Goal: Task Accomplishment & Management: Complete application form

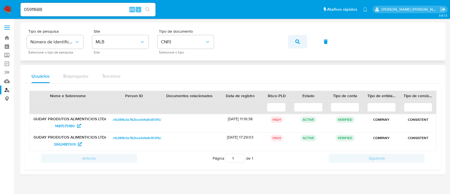
click at [295, 43] on icon "button" at bounding box center [297, 41] width 4 height 4
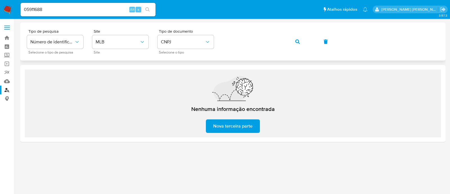
click at [290, 43] on button "button" at bounding box center [297, 41] width 19 height 13
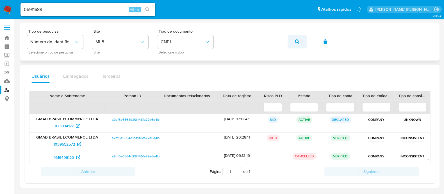
click at [290, 41] on button "button" at bounding box center [297, 41] width 19 height 13
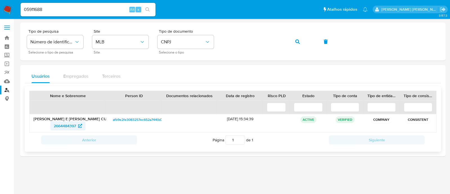
click at [66, 123] on span "2664484397" at bounding box center [65, 125] width 22 height 9
click at [294, 43] on button "button" at bounding box center [297, 41] width 19 height 13
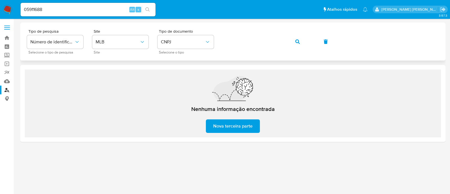
drag, startPoint x: 273, startPoint y: 65, endPoint x: 274, endPoint y: 55, distance: 9.9
click at [273, 65] on div "Nenhuma informação encontrada Nova terceira parte" at bounding box center [232, 103] width 425 height 77
click at [293, 44] on button "button" at bounding box center [297, 41] width 19 height 13
click at [311, 113] on div "Nenhuma informação encontrada Nova terceira parte" at bounding box center [233, 103] width 416 height 68
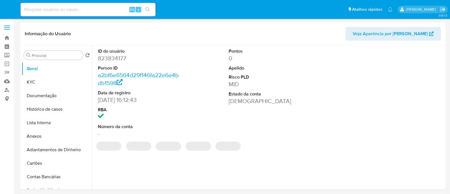
select select "10"
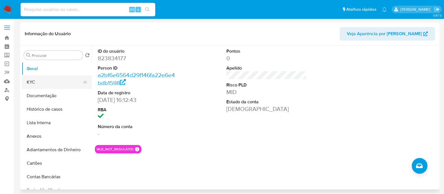
click at [53, 81] on button "KYC" at bounding box center [55, 81] width 66 height 13
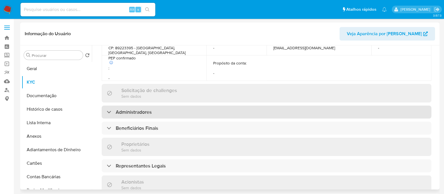
scroll to position [211, 0]
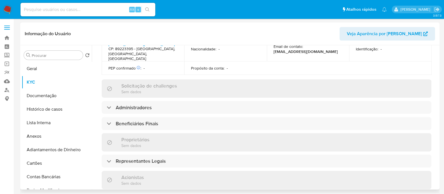
click at [203, 99] on div "Informações da empresa ID do usuário : 823834177 Nome do comércio : GMAD BRASIL…" at bounding box center [267, 91] width 330 height 460
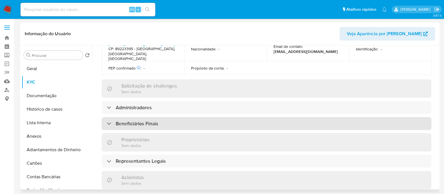
click at [196, 119] on div "Beneficiários Finais" at bounding box center [267, 123] width 330 height 13
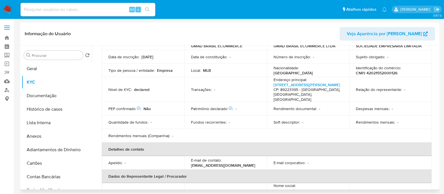
scroll to position [35, 0]
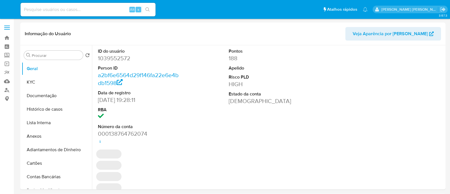
select select "10"
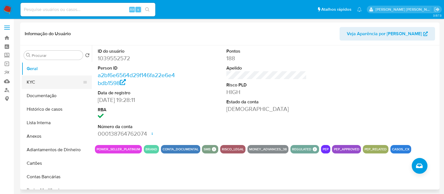
click at [31, 82] on button "KYC" at bounding box center [55, 81] width 66 height 13
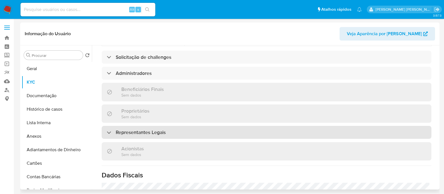
click at [190, 126] on div "Representantes Legais" at bounding box center [267, 132] width 330 height 13
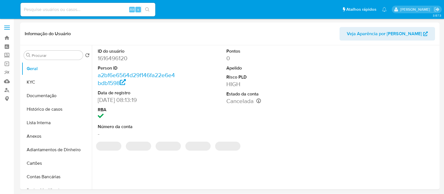
select select "10"
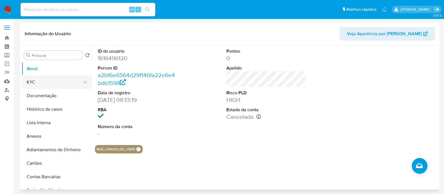
click at [62, 81] on button "KYC" at bounding box center [55, 81] width 66 height 13
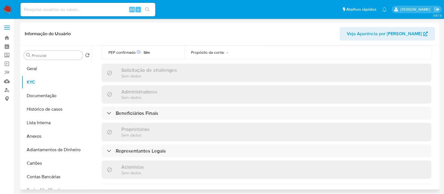
scroll to position [211, 0]
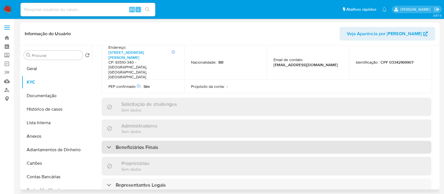
click at [211, 141] on div "Beneficiários Finais" at bounding box center [267, 147] width 330 height 13
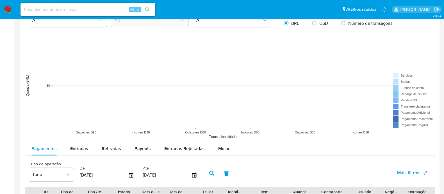
scroll to position [492, 0]
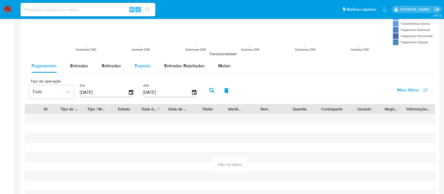
click at [135, 61] on div "Payouts" at bounding box center [143, 65] width 16 height 13
select select "10"
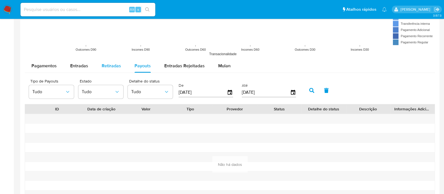
click at [108, 64] on span "Retiradas" at bounding box center [111, 65] width 19 height 6
select select "10"
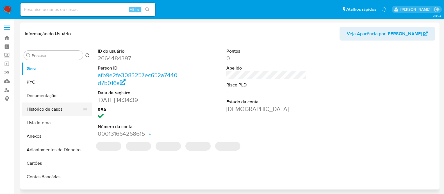
select select "10"
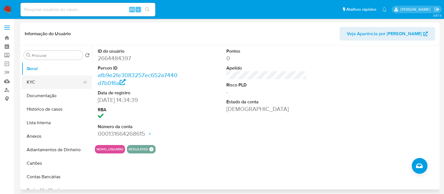
click at [56, 82] on button "KYC" at bounding box center [55, 81] width 66 height 13
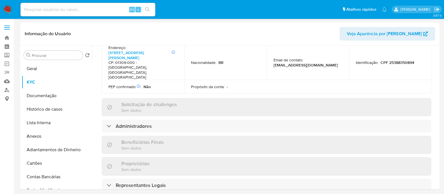
scroll to position [281, 0]
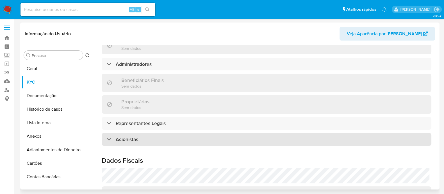
click at [207, 133] on div "Acionistas" at bounding box center [267, 139] width 330 height 13
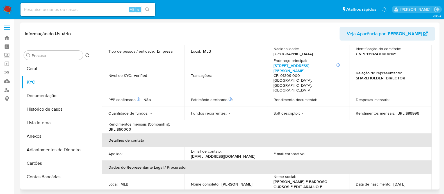
scroll to position [0, 0]
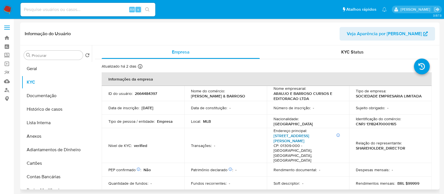
click at [297, 135] on link "[STREET_ADDRESS][PERSON_NAME]" at bounding box center [292, 138] width 36 height 11
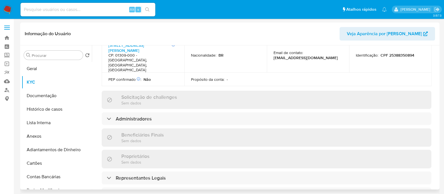
scroll to position [316, 0]
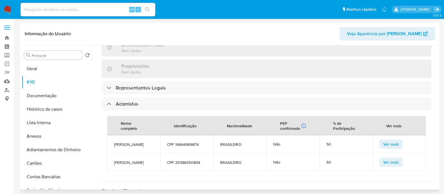
click at [141, 142] on span "[PERSON_NAME]" at bounding box center [134, 144] width 40 height 5
copy span "[PERSON_NAME]"
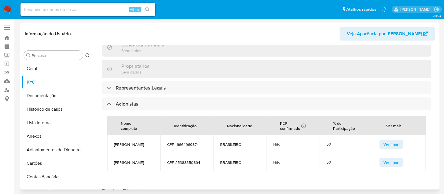
click at [187, 142] on span "CPF 16664969874" at bounding box center [187, 144] width 40 height 5
copy span "16664969874"
click at [131, 153] on td "[PERSON_NAME]" at bounding box center [133, 162] width 53 height 18
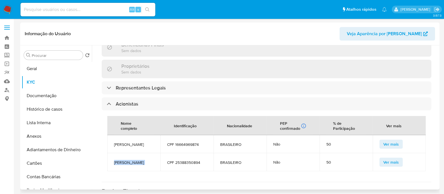
click at [131, 153] on td "[PERSON_NAME]" at bounding box center [133, 162] width 53 height 18
copy span "[PERSON_NAME]"
click at [60, 111] on button "Histórico de casos" at bounding box center [55, 108] width 66 height 13
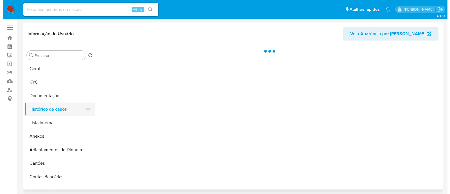
scroll to position [0, 0]
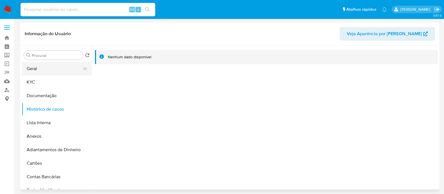
click at [53, 70] on button "Geral" at bounding box center [55, 68] width 66 height 13
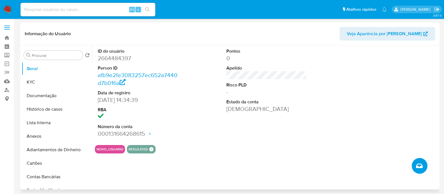
click at [417, 166] on icon "Criar caso manual" at bounding box center [419, 165] width 7 height 4
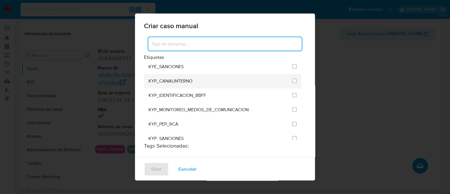
scroll to position [492, 0]
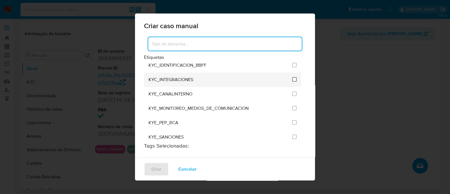
click at [292, 77] on input "2093" at bounding box center [294, 79] width 4 height 4
checkbox input "true"
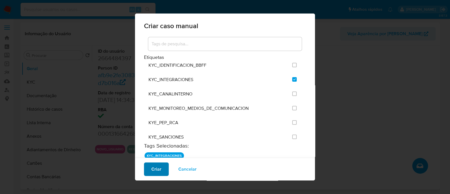
click at [155, 172] on span "Criar" at bounding box center [156, 169] width 10 height 12
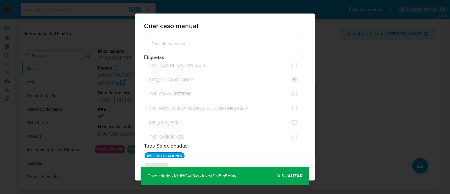
click at [298, 176] on span "Visualizar" at bounding box center [289, 176] width 25 height 0
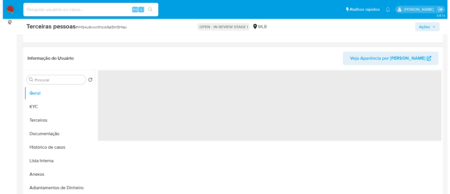
scroll to position [105, 0]
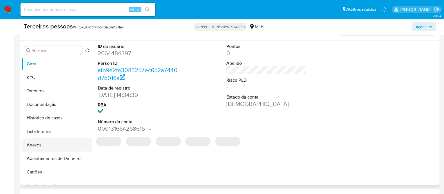
select select "10"
click at [49, 141] on button "Anexos" at bounding box center [55, 144] width 66 height 13
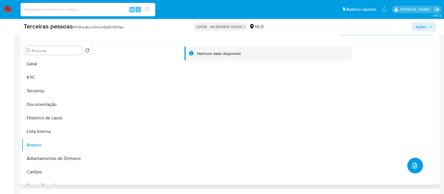
click at [409, 164] on button "upload-file" at bounding box center [416, 165] width 16 height 16
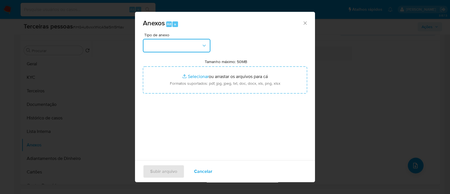
click at [199, 50] on button "button" at bounding box center [176, 45] width 67 height 13
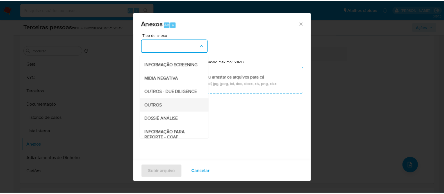
scroll to position [87, 0]
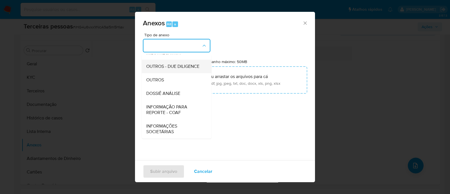
click at [164, 67] on span "OUTROS - DUE DILIGENCE" at bounding box center [172, 67] width 53 height 6
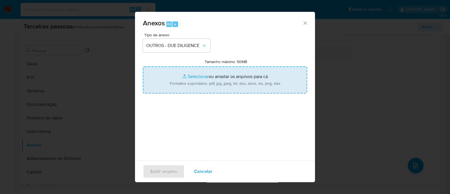
click at [226, 74] on input "Tamanho máximo: 50MB Selecionar arquivos" at bounding box center [225, 79] width 164 height 27
type input "C:\fakepath\Matriz de Risco - ARAUJO E BARROSO CURSOS E EDITORACAO LTDA.pdf"
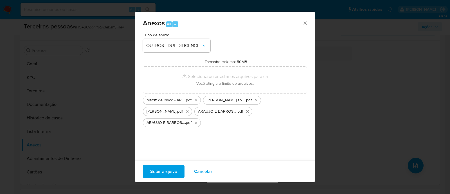
click at [168, 177] on span "Subir arquivo" at bounding box center [163, 171] width 27 height 12
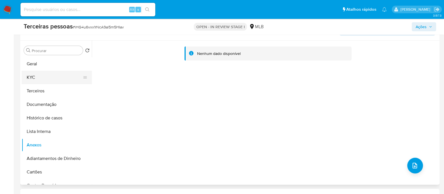
click at [51, 80] on button "KYC" at bounding box center [55, 77] width 66 height 13
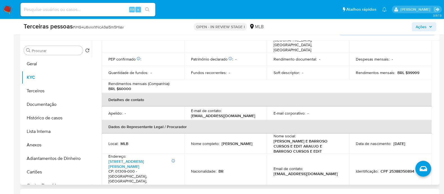
scroll to position [246, 0]
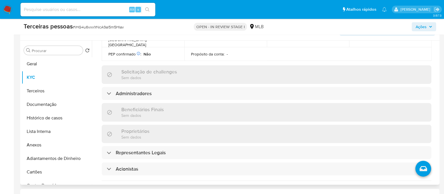
click at [129, 130] on div "Informações da empresa ID do usuário : 2664484397 Nome do comércio : ARAUJO & B…" at bounding box center [267, 67] width 330 height 492
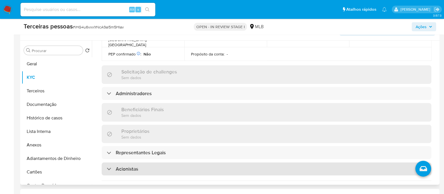
click at [135, 166] on h3 "Acionistas" at bounding box center [127, 169] width 22 height 6
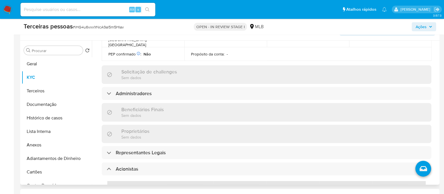
scroll to position [317, 0]
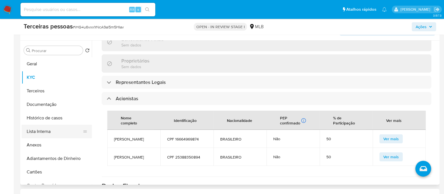
click at [37, 135] on button "Lista Interna" at bounding box center [55, 131] width 66 height 13
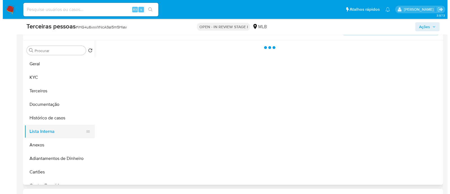
scroll to position [0, 0]
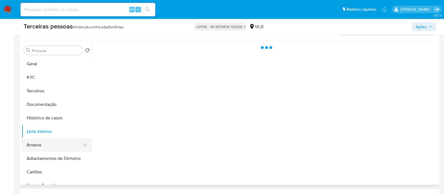
click at [52, 146] on button "Anexos" at bounding box center [55, 144] width 66 height 13
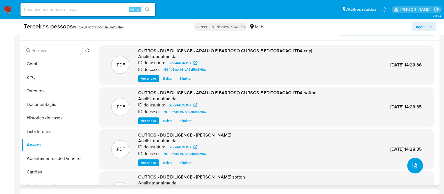
click at [408, 165] on button "upload-file" at bounding box center [416, 165] width 16 height 16
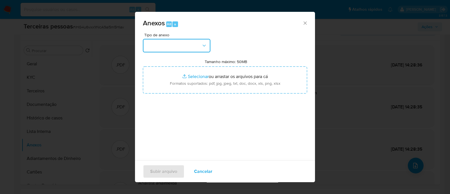
click at [160, 45] on button "button" at bounding box center [176, 45] width 67 height 13
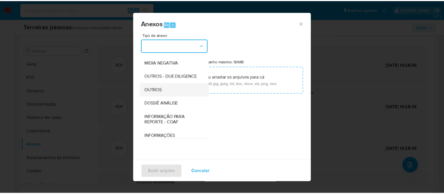
scroll to position [87, 0]
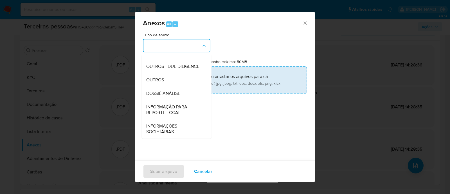
drag, startPoint x: 174, startPoint y: 64, endPoint x: 209, endPoint y: 73, distance: 35.4
click at [174, 64] on span "OUTROS - DUE DILIGENCE" at bounding box center [172, 67] width 53 height 6
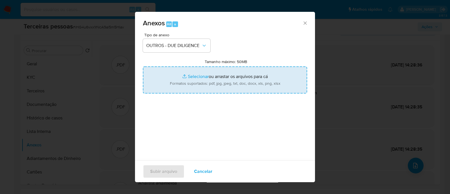
click at [228, 79] on input "Tamanho máximo: 50MB Selecionar arquivos" at bounding box center [225, 79] width 164 height 27
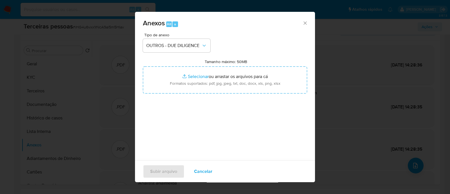
type input "C:\fakepath\ARAUJO E BARROSO CURSOS E EDITORACAO LTDA maps.png"
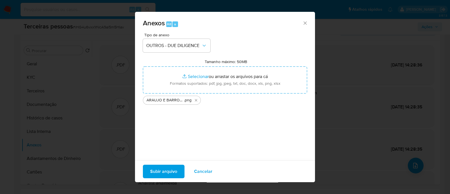
click at [178, 169] on button "Subir arquivo" at bounding box center [164, 170] width 42 height 13
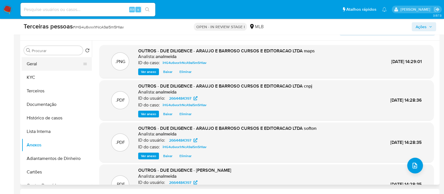
click at [56, 65] on button "Geral" at bounding box center [55, 63] width 66 height 13
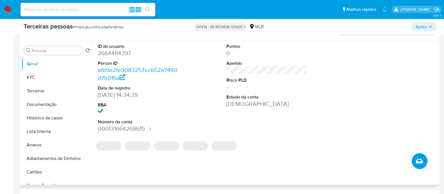
scroll to position [70, 0]
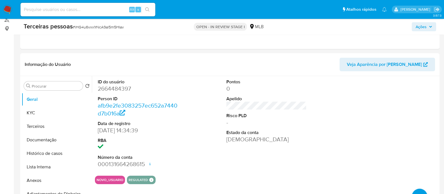
click at [432, 25] on icon "button" at bounding box center [430, 26] width 3 height 3
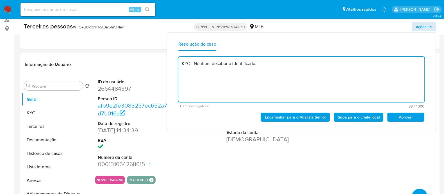
click at [399, 117] on span "Aprovar" at bounding box center [406, 117] width 29 height 8
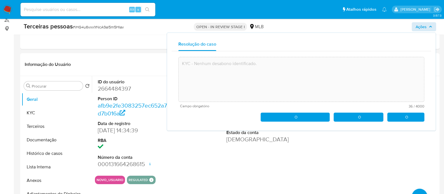
type textarea "KYC - Nenhum desabono identificado."
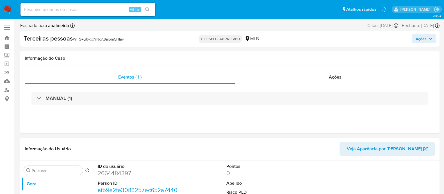
select select "10"
click at [1, 85] on link "Localizador de pessoas" at bounding box center [33, 89] width 67 height 9
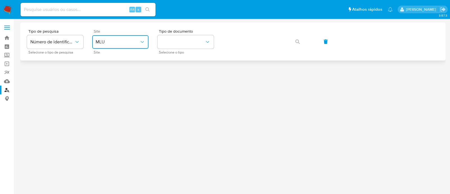
click at [131, 44] on span "MLU" at bounding box center [118, 42] width 44 height 6
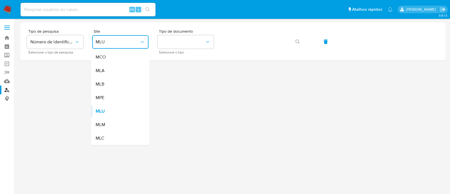
drag, startPoint x: 120, startPoint y: 80, endPoint x: 160, endPoint y: 66, distance: 42.7
click at [121, 80] on div "MLB" at bounding box center [119, 83] width 46 height 13
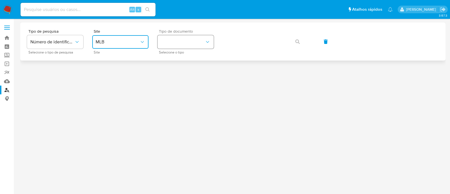
click at [172, 44] on button "identificationType" at bounding box center [185, 41] width 56 height 13
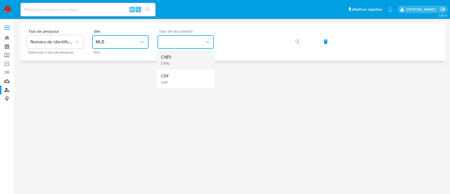
click at [173, 58] on div "CNPJ CNPJ" at bounding box center [184, 59] width 46 height 19
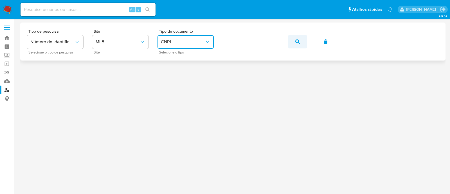
click at [300, 43] on button "button" at bounding box center [297, 41] width 19 height 13
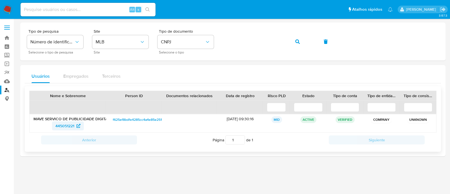
click at [74, 124] on span "445051221" at bounding box center [64, 125] width 19 height 9
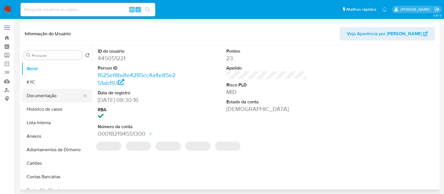
select select "10"
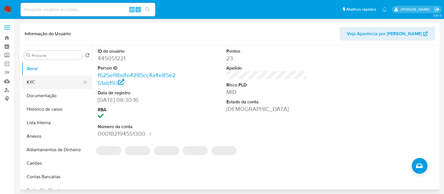
click at [58, 84] on button "KYC" at bounding box center [55, 81] width 66 height 13
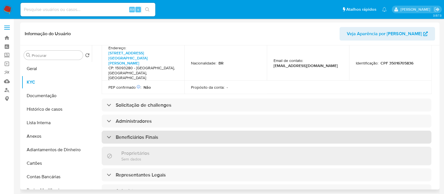
scroll to position [246, 0]
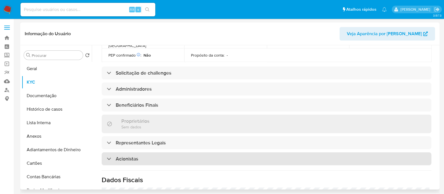
click at [151, 152] on div "Acionistas" at bounding box center [267, 158] width 330 height 13
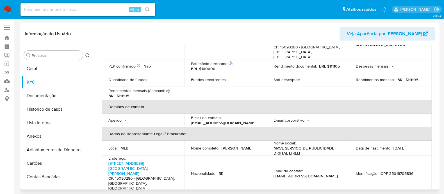
scroll to position [0, 0]
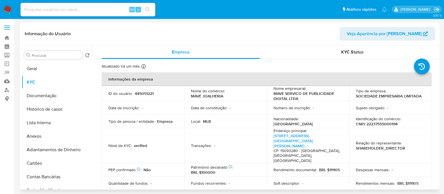
click at [389, 126] on p "CNPJ 22237555000194" at bounding box center [377, 123] width 42 height 5
copy p "22237555000194"
click at [306, 146] on link "Avenida Presidente Juscelino Kubitschek De Oliveira 4001, Residencial Eco Villa…" at bounding box center [293, 141] width 39 height 16
click at [59, 92] on button "Documentação" at bounding box center [55, 95] width 66 height 13
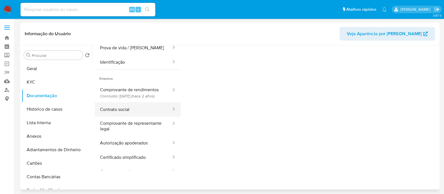
scroll to position [46, 0]
click at [132, 112] on button "Contrato social" at bounding box center [133, 108] width 77 height 14
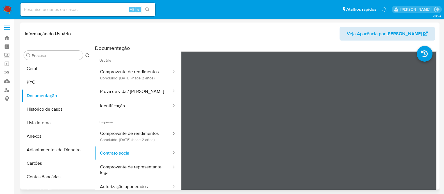
scroll to position [0, 0]
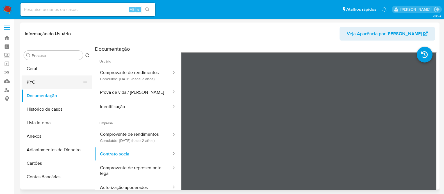
click at [59, 83] on button "KYC" at bounding box center [55, 81] width 66 height 13
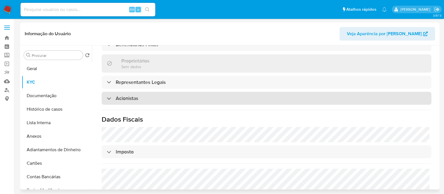
scroll to position [297, 0]
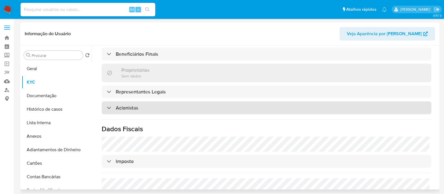
click at [179, 101] on div "Acionistas" at bounding box center [267, 107] width 330 height 13
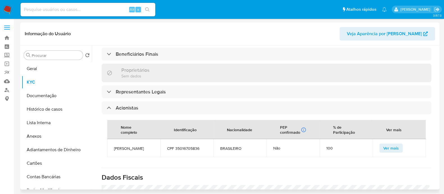
click at [130, 146] on span "MARCELO FERRARI" at bounding box center [134, 148] width 40 height 5
copy span "MARCELO FERRARI"
click at [191, 146] on span "CPF 35016705836" at bounding box center [187, 148] width 40 height 5
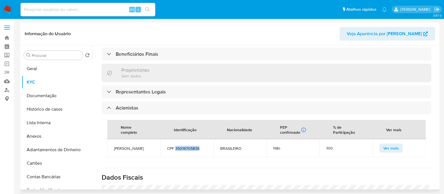
click at [191, 146] on span "CPF 35016705836" at bounding box center [187, 148] width 40 height 5
copy span "35016705836"
click at [43, 68] on button "Geral" at bounding box center [55, 68] width 66 height 13
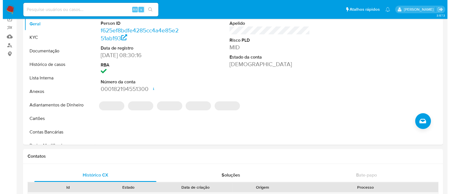
scroll to position [70, 0]
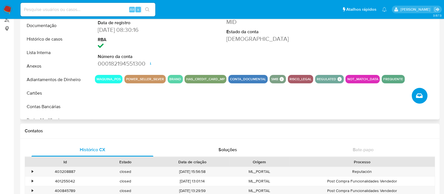
click at [424, 98] on button "Criar caso manual" at bounding box center [420, 96] width 16 height 16
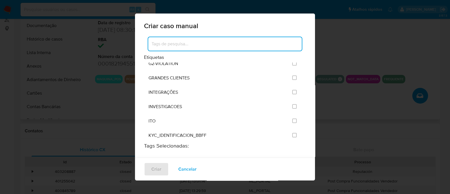
scroll to position [456, 0]
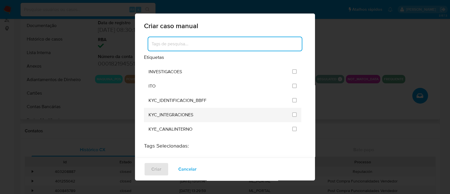
click at [292, 108] on li "KYC_INTEGRACIONES" at bounding box center [222, 115] width 157 height 14
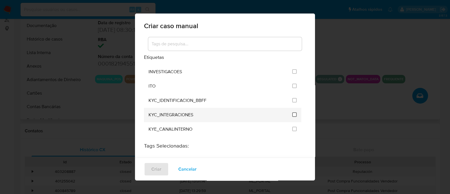
click at [292, 112] on input "2093" at bounding box center [294, 114] width 4 height 4
checkbox input "true"
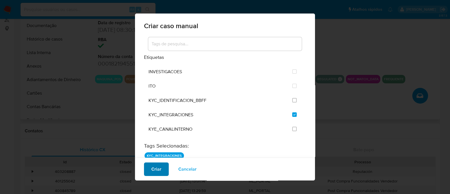
click at [164, 169] on button "Criar" at bounding box center [156, 168] width 25 height 13
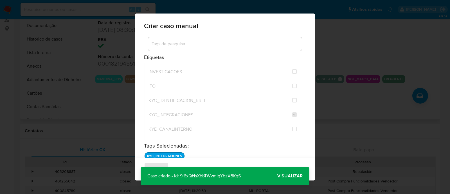
drag, startPoint x: 425, startPoint y: 147, endPoint x: 375, endPoint y: 153, distance: 50.4
click at [398, 151] on div "Criar caso manual Etiquetas ACCOUNT_MONEY ACCOUNT_MONEY_MLB AML_CATEGORIAS_RIES…" at bounding box center [225, 97] width 450 height 194
click at [285, 176] on span "Visualizar" at bounding box center [289, 176] width 25 height 0
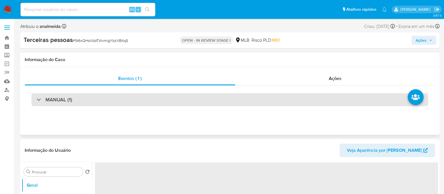
scroll to position [70, 0]
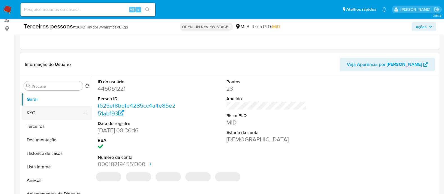
click at [38, 112] on button "KYC" at bounding box center [55, 112] width 66 height 13
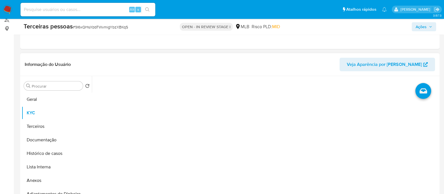
select select "10"
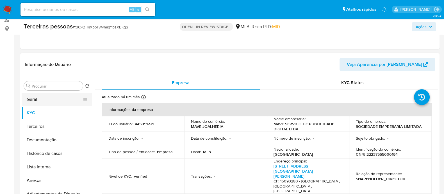
click at [51, 99] on button "Geral" at bounding box center [55, 98] width 66 height 13
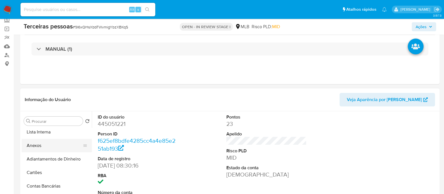
click at [47, 142] on button "Anexos" at bounding box center [55, 145] width 66 height 13
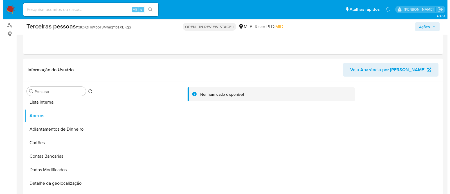
scroll to position [140, 0]
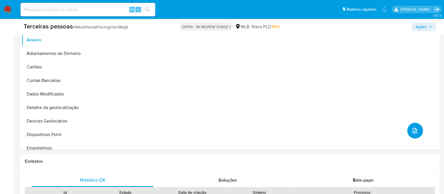
click at [418, 129] on button "upload-file" at bounding box center [416, 131] width 16 height 16
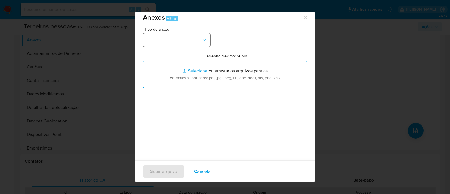
scroll to position [8, 0]
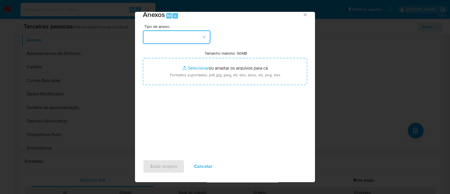
click at [182, 33] on button "button" at bounding box center [176, 36] width 67 height 13
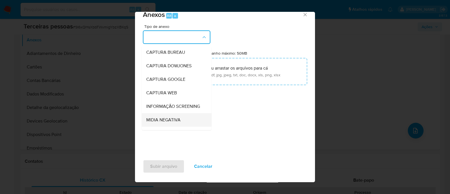
scroll to position [87, 0]
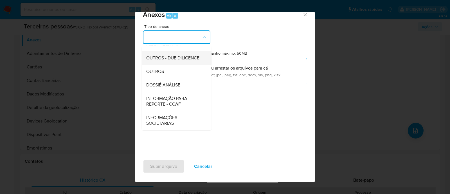
click at [172, 55] on span "OUTROS - DUE DILIGENCE" at bounding box center [172, 58] width 53 height 6
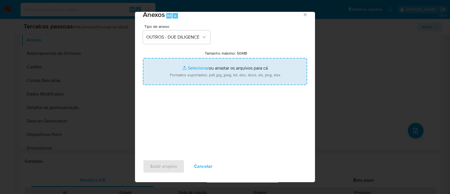
click at [221, 70] on input "Tamanho máximo: 50MB Selecionar arquivos" at bounding box center [225, 71] width 164 height 27
type input "C:\fakepath\MARCELO FERRARI softon.pdf"
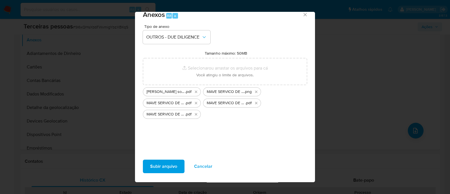
click at [159, 158] on div "Subir arquivo Cancelar" at bounding box center [225, 168] width 180 height 26
click at [157, 162] on span "Subir arquivo" at bounding box center [163, 166] width 27 height 12
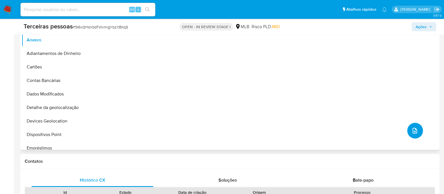
click at [418, 132] on button "upload-file" at bounding box center [416, 131] width 16 height 16
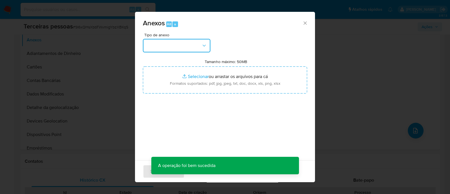
click at [183, 48] on button "button" at bounding box center [176, 45] width 67 height 13
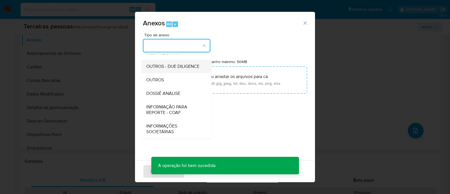
click at [163, 60] on div "OUTROS - DUE DILIGENCE" at bounding box center [174, 66] width 57 height 13
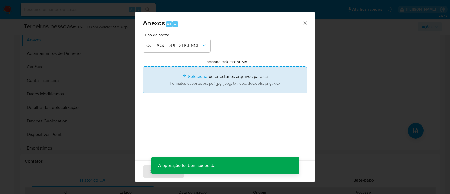
click at [216, 73] on input "Tamanho máximo: 50MB Selecionar arquivos" at bounding box center [225, 79] width 164 height 27
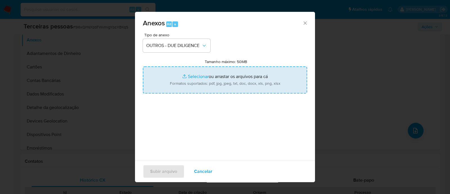
type input "C:\fakepath\Matriz de Risco - MAVE SERVICO DE PUBLICIDADE DIGITAL LTDA.pdf"
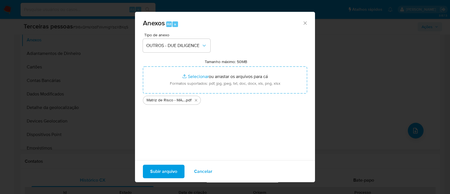
click at [171, 171] on span "Subir arquivo" at bounding box center [163, 171] width 27 height 12
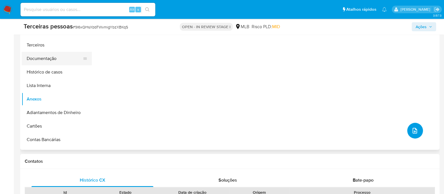
scroll to position [0, 0]
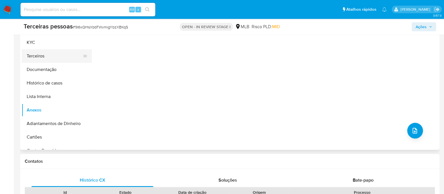
click at [45, 49] on button "Terceiros" at bounding box center [55, 55] width 66 height 13
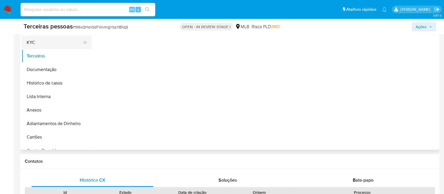
click at [47, 44] on button "KYC" at bounding box center [55, 42] width 66 height 13
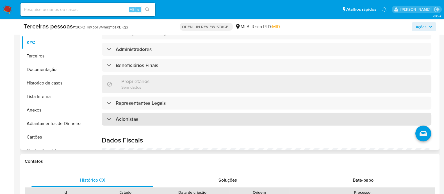
drag, startPoint x: 134, startPoint y: 108, endPoint x: 145, endPoint y: 107, distance: 11.6
click at [134, 116] on h3 "Acionistas" at bounding box center [127, 119] width 22 height 6
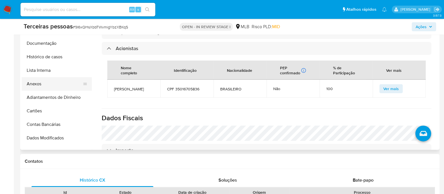
scroll to position [35, 0]
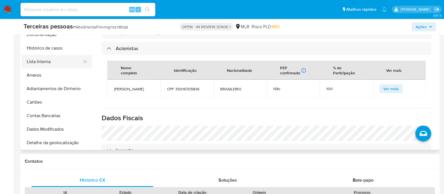
click at [46, 63] on button "Lista Interna" at bounding box center [55, 61] width 66 height 13
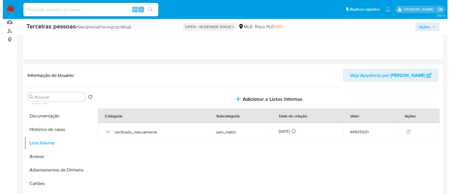
scroll to position [70, 0]
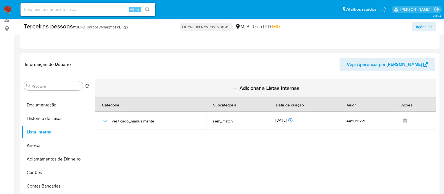
click at [261, 90] on span "Adicionar a Listas Internas" at bounding box center [270, 88] width 60 height 6
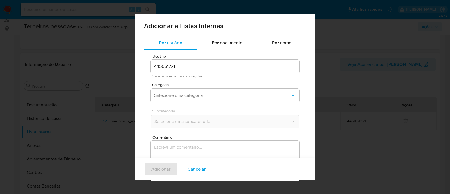
click at [204, 88] on div "Categoria Selecione uma categoria" at bounding box center [225, 94] width 148 height 22
click at [204, 98] on span "Selecione uma categoria" at bounding box center [222, 95] width 136 height 6
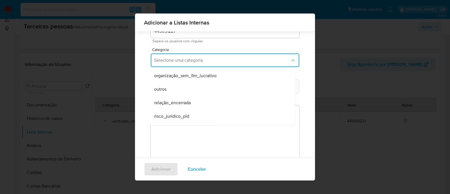
scroll to position [146, 0]
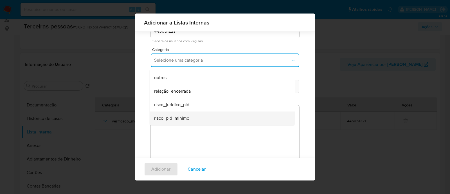
click at [198, 117] on div "risco_pld_minimo" at bounding box center [220, 117] width 133 height 13
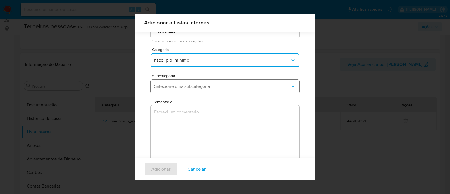
click at [198, 91] on button "Selecione uma subcategoria" at bounding box center [225, 86] width 148 height 13
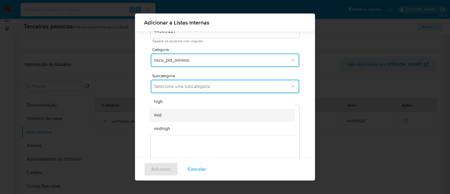
click at [198, 115] on div "mid" at bounding box center [220, 114] width 133 height 13
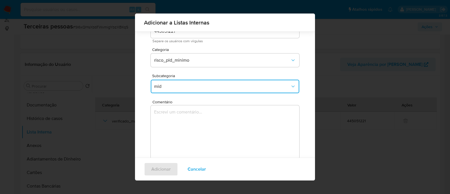
click at [237, 129] on textarea "Comentário" at bounding box center [225, 132] width 148 height 54
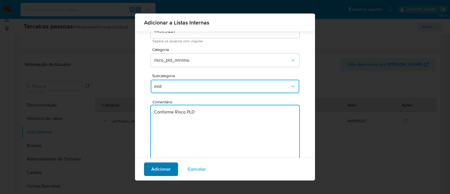
type textarea "Conforme Risco PLD"
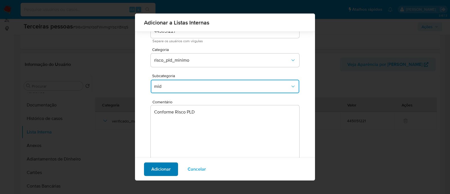
click at [163, 175] on span "Adicionar" at bounding box center [160, 169] width 19 height 12
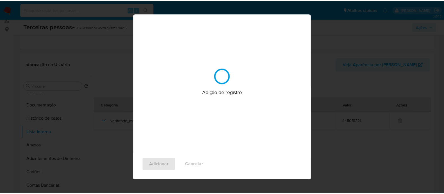
scroll to position [0, 0]
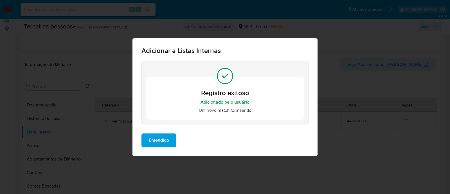
click at [157, 140] on span "Entendido" at bounding box center [159, 140] width 20 height 12
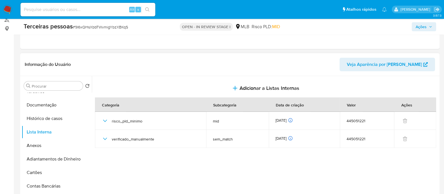
click at [417, 26] on span "Ações" at bounding box center [421, 26] width 11 height 9
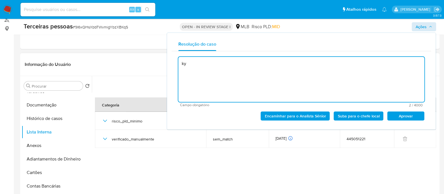
type textarea "k"
click at [393, 116] on span "Aprovar" at bounding box center [406, 116] width 29 height 8
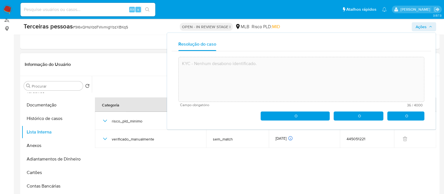
type textarea "KYC - Nenhum desabono identificado."
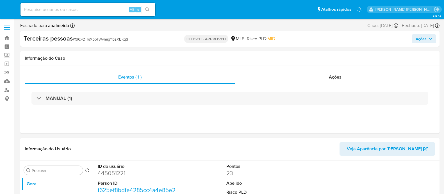
select select "10"
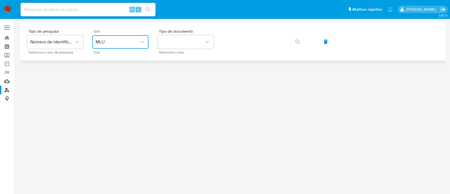
click at [128, 45] on button "MLU" at bounding box center [120, 41] width 56 height 13
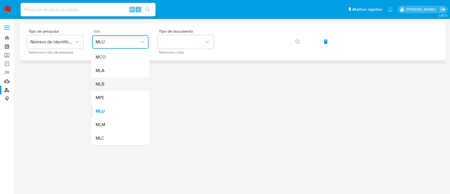
click at [113, 83] on div "MLB" at bounding box center [119, 83] width 46 height 13
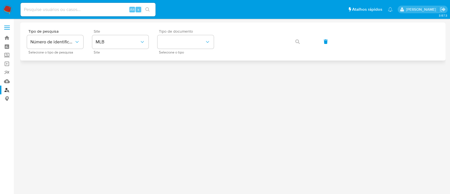
click at [210, 29] on span "Tipo de documento" at bounding box center [187, 31] width 56 height 4
click at [192, 43] on button "identificationType" at bounding box center [185, 41] width 56 height 13
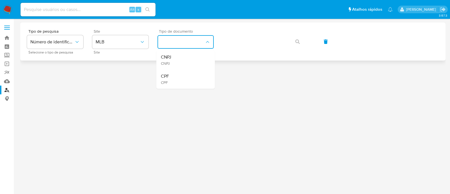
click at [185, 57] on div "CNPJ CNPJ" at bounding box center [184, 59] width 46 height 19
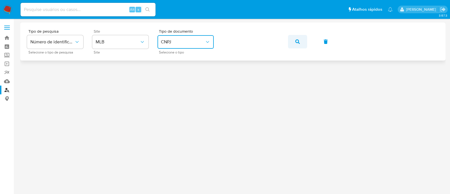
click at [297, 42] on icon "button" at bounding box center [297, 41] width 4 height 4
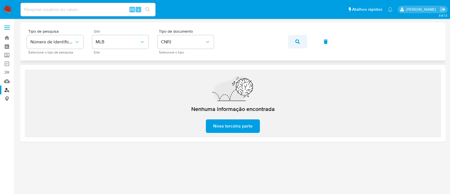
click at [295, 40] on icon "button" at bounding box center [297, 41] width 4 height 4
click at [234, 124] on span "Nova terceira parte" at bounding box center [232, 126] width 39 height 12
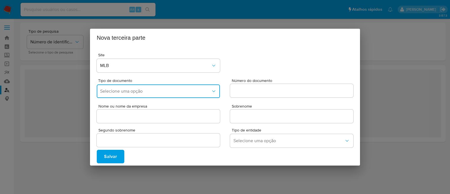
click at [137, 85] on button "Selecione uma opção" at bounding box center [158, 90] width 123 height 13
click at [136, 95] on button "Selecione uma opção" at bounding box center [158, 90] width 123 height 13
click at [134, 93] on span "Selecione uma opção" at bounding box center [155, 91] width 111 height 6
click at [127, 107] on div "CNPJ" at bounding box center [156, 105] width 113 height 13
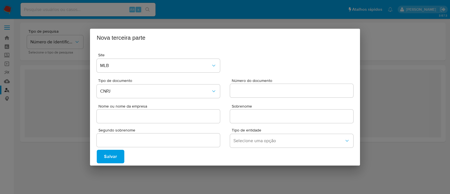
click at [262, 88] on input "Número do documento" at bounding box center [291, 90] width 123 height 7
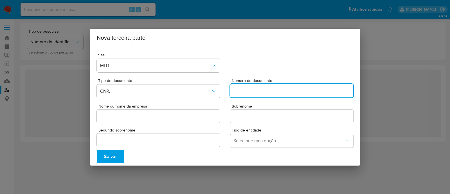
paste input "22940116000224"
type input "22940116000224"
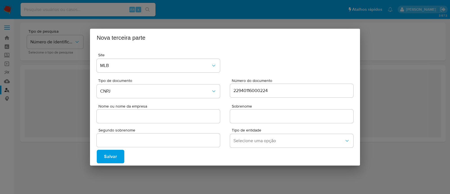
click at [169, 107] on span "Nome ou nome da empresa" at bounding box center [159, 106] width 123 height 4
click at [169, 112] on input "Nome ou nome da empresa" at bounding box center [158, 115] width 123 height 7
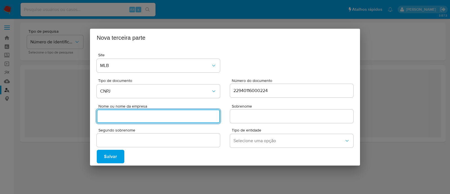
click at [164, 116] on input "Nome ou nome da empresa" at bounding box center [158, 115] width 123 height 7
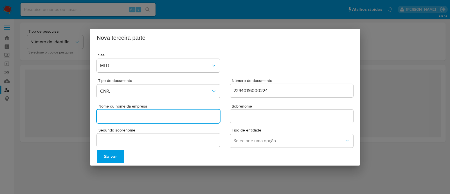
paste input "LA VIE SPORTS LTDA"
type input "LA VIE SPORTS LTDA"
click at [258, 113] on input "Sobrenome" at bounding box center [291, 115] width 123 height 7
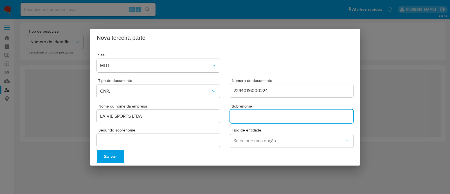
type input "."
click at [263, 151] on div "Salvar" at bounding box center [225, 156] width 256 height 13
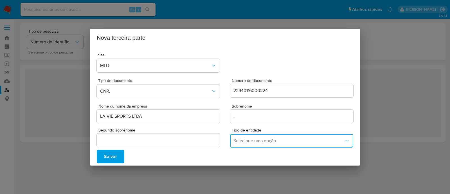
click at [260, 137] on button "Selecione uma opção" at bounding box center [291, 140] width 123 height 13
click at [250, 115] on span "COMPANY" at bounding box center [243, 113] width 21 height 6
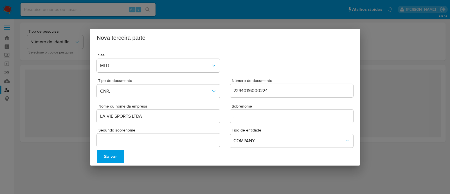
click at [117, 153] on button "Salvar" at bounding box center [111, 156] width 28 height 13
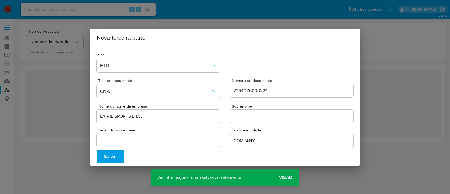
click at [285, 177] on span "Visão" at bounding box center [285, 177] width 13 height 0
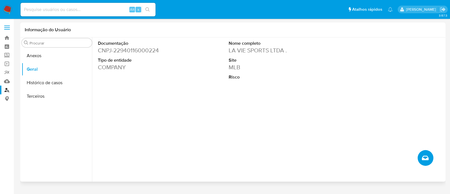
click at [426, 159] on icon "Criar caso manual" at bounding box center [425, 157] width 7 height 4
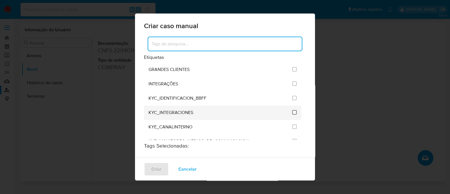
click at [292, 112] on input "2093" at bounding box center [294, 112] width 4 height 4
checkbox input "true"
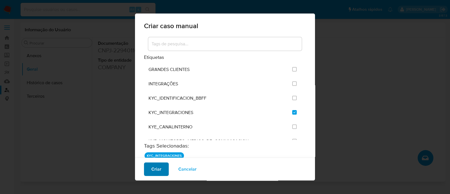
click at [157, 164] on span "Criar" at bounding box center [156, 169] width 10 height 12
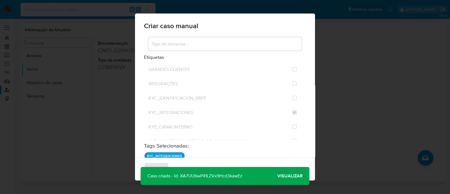
click at [285, 176] on span "Visualizar" at bounding box center [289, 176] width 25 height 0
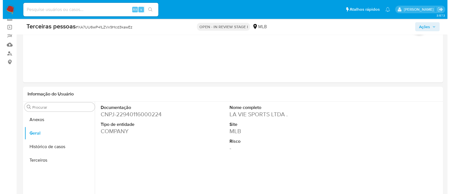
scroll to position [105, 0]
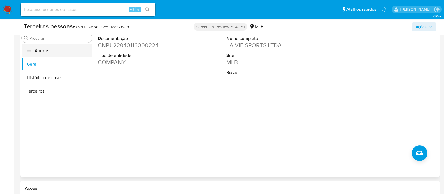
click at [35, 55] on button "Anexos" at bounding box center [57, 50] width 70 height 13
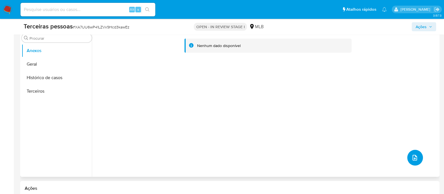
click at [412, 157] on icon "upload-file" at bounding box center [415, 157] width 7 height 7
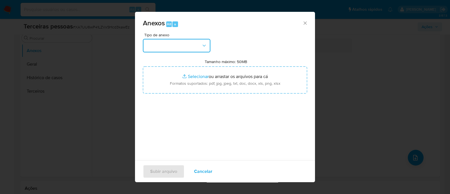
click at [157, 39] on button "button" at bounding box center [176, 45] width 67 height 13
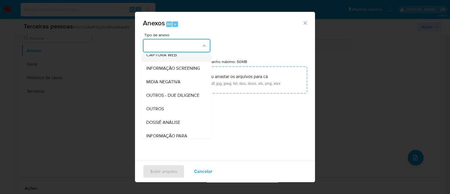
scroll to position [87, 0]
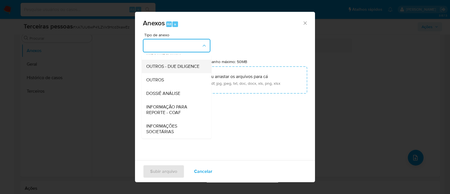
click at [177, 67] on span "OUTROS - DUE DILIGENCE" at bounding box center [172, 67] width 53 height 6
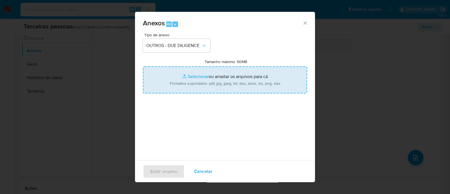
click at [214, 70] on input "Tamanho máximo: 50MB Selecionar arquivos" at bounding box center [225, 79] width 164 height 27
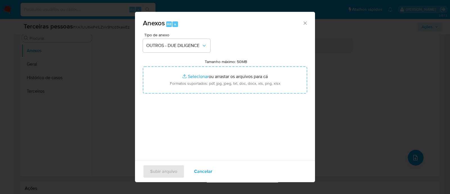
click at [205, 64] on label "Tamanho máximo: 50MB Selecionar arquivos" at bounding box center [226, 61] width 42 height 5
click at [202, 66] on input "Tamanho máximo: 50MB Selecionar arquivos" at bounding box center [225, 79] width 164 height 27
type input "C:\fakepath\Matriz de Risco - LA VIE SPORTS LTDA.pdf"
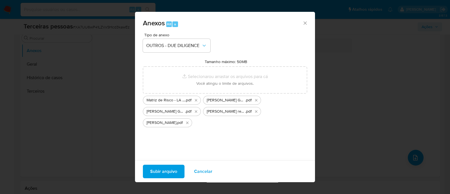
click at [153, 170] on span "Subir arquivo" at bounding box center [163, 171] width 27 height 12
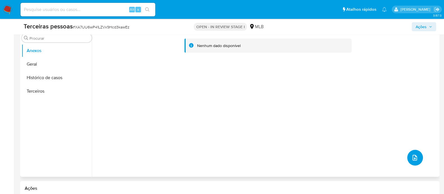
click at [416, 157] on icon "upload-file" at bounding box center [415, 157] width 7 height 7
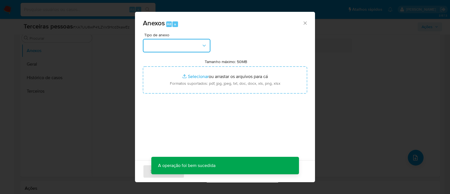
click at [156, 42] on button "button" at bounding box center [176, 45] width 67 height 13
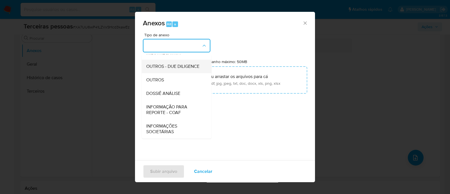
click at [174, 64] on span "OUTROS - DUE DILIGENCE" at bounding box center [172, 67] width 53 height 6
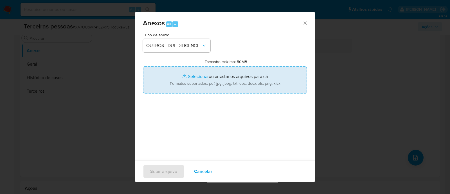
click at [224, 78] on input "Tamanho máximo: 50MB Selecionar arquivos" at bounding box center [225, 79] width 164 height 27
type input "C:\fakepath\[PERSON_NAME] refinitiv.pdf"
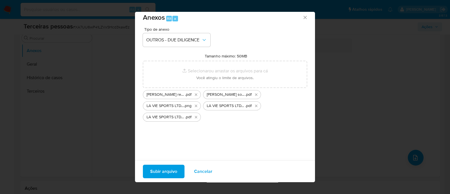
scroll to position [8, 0]
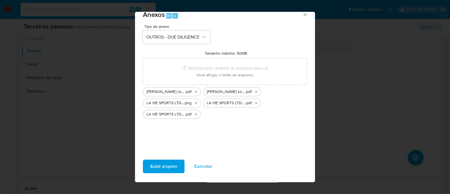
click at [161, 166] on span "Subir arquivo" at bounding box center [163, 166] width 27 height 12
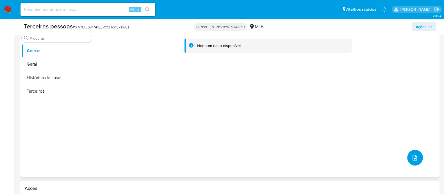
click at [412, 159] on span "upload-file" at bounding box center [415, 157] width 7 height 7
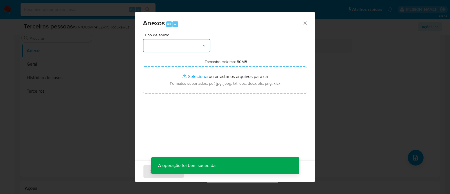
click at [191, 47] on button "button" at bounding box center [176, 45] width 67 height 13
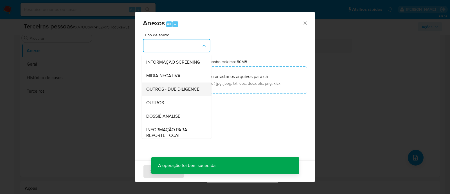
scroll to position [87, 0]
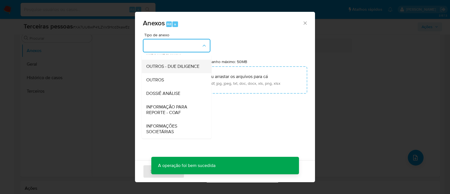
click at [162, 64] on span "OUTROS - DUE DILIGENCE" at bounding box center [172, 67] width 53 height 6
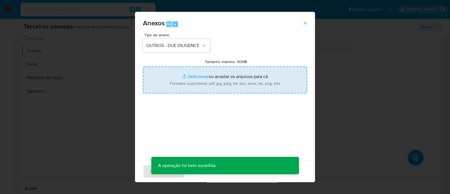
click at [216, 76] on input "Tamanho máximo: 50MB Selecionar arquivos" at bounding box center [225, 79] width 164 height 27
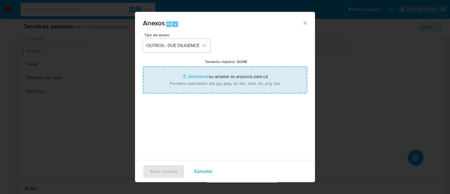
click at [259, 82] on input "Tamanho máximo: 50MB Selecionar arquivos" at bounding box center [225, 79] width 164 height 27
type input "C:\fakepath\LA VIE SPORTS LTDA cnpj.pdf"
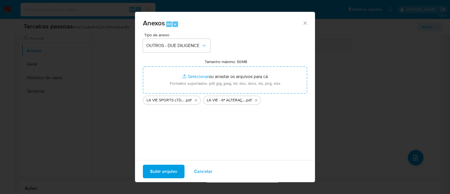
click at [162, 166] on span "Subir arquivo" at bounding box center [163, 171] width 27 height 12
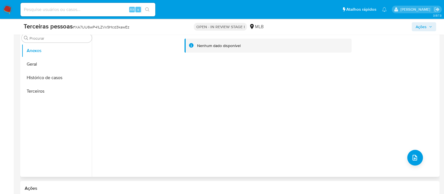
click at [163, 119] on div "Nenhum dado disponível" at bounding box center [265, 105] width 347 height 144
click at [38, 85] on button "Terceiros" at bounding box center [57, 90] width 70 height 13
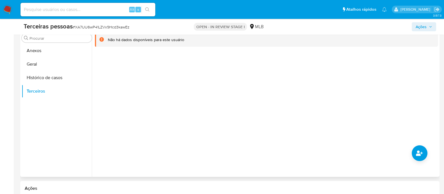
click at [410, 157] on div at bounding box center [265, 105] width 347 height 144
click at [414, 153] on button "common.add_complementary_information" at bounding box center [420, 153] width 16 height 16
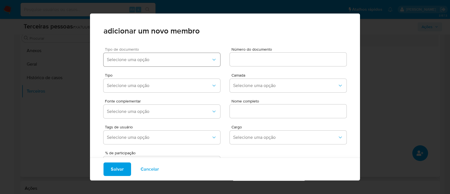
drag, startPoint x: 134, startPoint y: 56, endPoint x: 149, endPoint y: 64, distance: 17.0
click at [134, 57] on span "Selecione uma opção" at bounding box center [159, 60] width 104 height 6
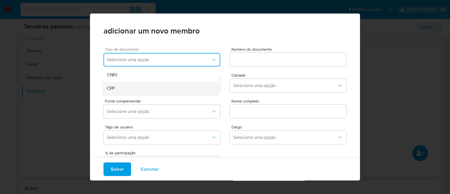
click at [173, 91] on div "CPF" at bounding box center [150, 88] width 86 height 13
click at [266, 65] on div at bounding box center [288, 59] width 117 height 13
click at [273, 58] on input at bounding box center [288, 59] width 117 height 7
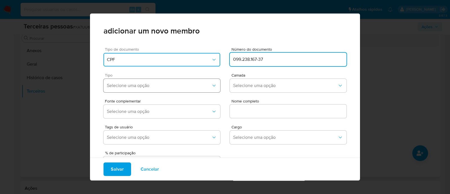
type input "099.238.167-37"
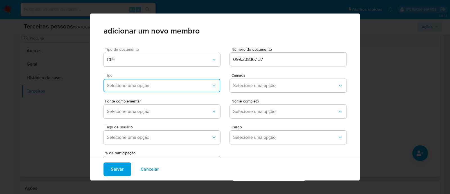
click at [190, 81] on button "Selecione uma opção" at bounding box center [161, 85] width 117 height 13
click at [131, 156] on div "Accionistas" at bounding box center [150, 154] width 86 height 13
click at [256, 84] on span "Selecione uma opção" at bounding box center [285, 86] width 104 height 6
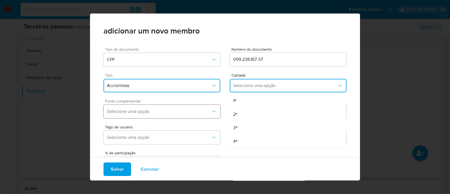
drag, startPoint x: 250, startPoint y: 98, endPoint x: 197, endPoint y: 110, distance: 54.8
click at [250, 98] on div "1ª" at bounding box center [276, 100] width 86 height 13
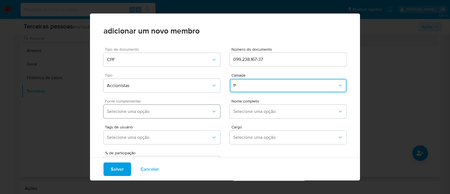
click at [175, 111] on span "Selecione uma opção" at bounding box center [159, 111] width 104 height 6
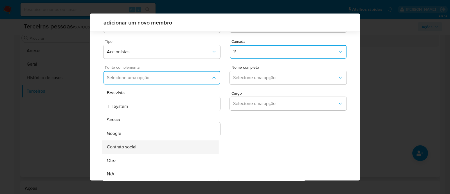
click at [150, 151] on div "Contrato social" at bounding box center [150, 146] width 86 height 13
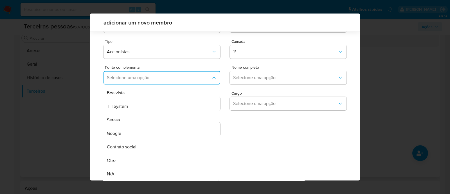
scroll to position [21, 0]
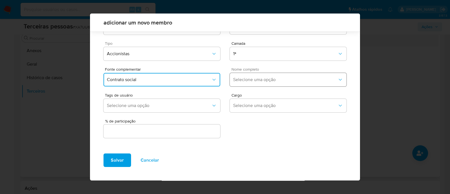
click at [273, 80] on span "Selecione uma opção" at bounding box center [285, 80] width 104 height 6
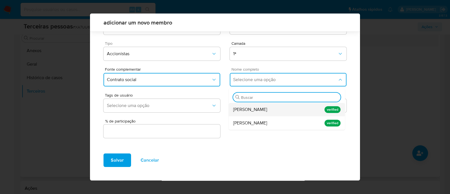
click at [266, 108] on span "[PERSON_NAME]" at bounding box center [250, 110] width 34 height 6
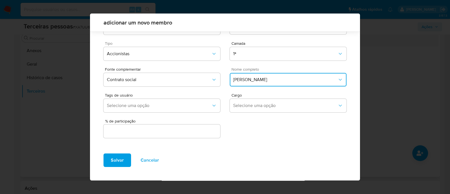
click at [218, 125] on div "% de participação" at bounding box center [224, 126] width 243 height 24
click at [175, 127] on div at bounding box center [161, 130] width 117 height 13
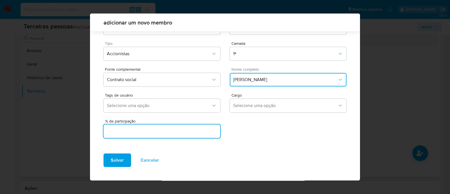
click at [174, 130] on input "text" at bounding box center [161, 130] width 117 height 7
type input "33.3"
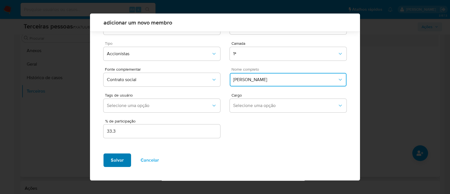
click at [123, 154] on button "Salvar" at bounding box center [117, 159] width 28 height 13
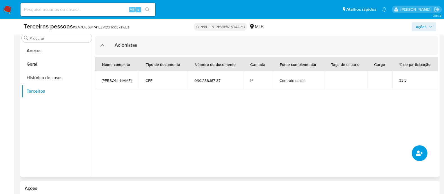
click at [425, 149] on button "common.add_complementary_information" at bounding box center [420, 153] width 16 height 16
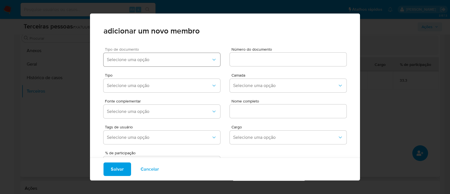
click at [155, 62] on button "Selecione uma opção" at bounding box center [161, 59] width 117 height 13
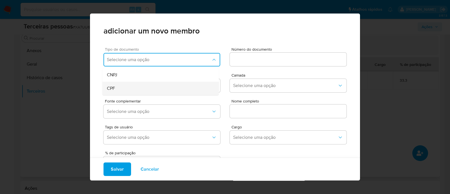
click at [153, 88] on div "CPF" at bounding box center [150, 88] width 86 height 13
click at [282, 57] on input at bounding box center [288, 59] width 117 height 7
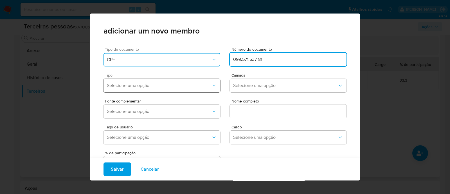
type input "099.571.537-81"
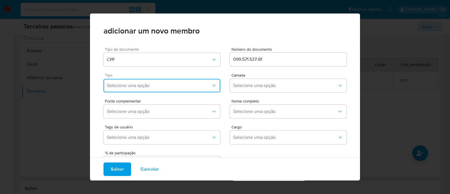
click at [196, 85] on span "Selecione uma opção" at bounding box center [159, 86] width 104 height 6
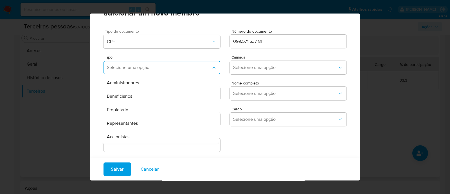
scroll to position [23, 0]
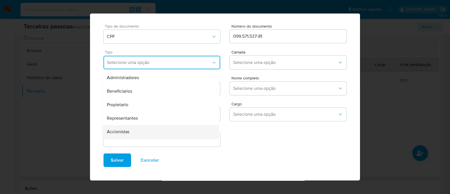
click at [160, 129] on div "Accionistas" at bounding box center [150, 131] width 86 height 13
click at [281, 49] on div "Tipo Accionistas Camada Selecione uma opção" at bounding box center [224, 59] width 243 height 26
click at [273, 58] on button "Selecione uma opção" at bounding box center [288, 62] width 117 height 13
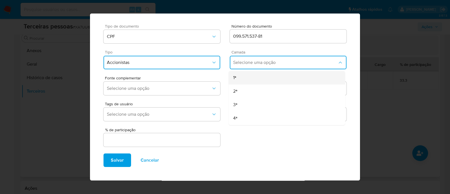
click at [278, 80] on div "1ª" at bounding box center [276, 77] width 86 height 13
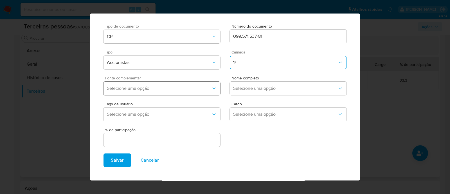
click at [184, 90] on span "Selecione uma opção" at bounding box center [159, 88] width 104 height 6
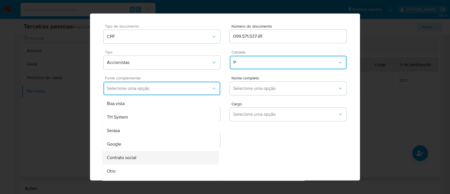
click at [176, 154] on div "Contrato social" at bounding box center [150, 157] width 86 height 13
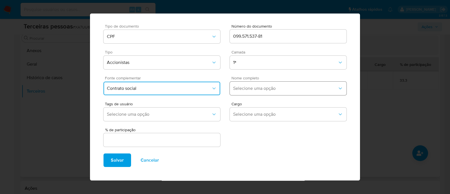
click at [286, 83] on button "Selecione uma opção" at bounding box center [288, 88] width 117 height 13
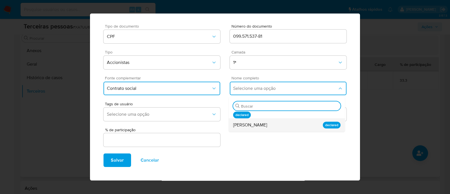
click at [267, 122] on span "[PERSON_NAME]" at bounding box center [250, 125] width 34 height 6
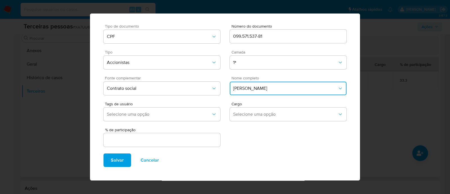
click at [202, 142] on input "text" at bounding box center [161, 139] width 117 height 7
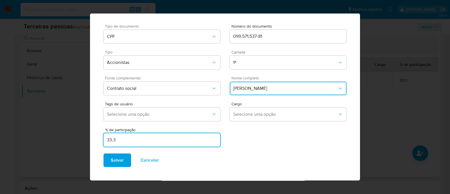
click at [214, 140] on input "33.3" at bounding box center [161, 139] width 117 height 7
type input "33.3"
click at [107, 159] on button "Salvar" at bounding box center [117, 159] width 28 height 13
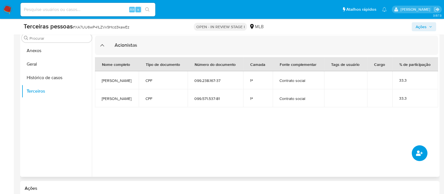
click at [415, 150] on button "common.add_complementary_information" at bounding box center [420, 153] width 16 height 16
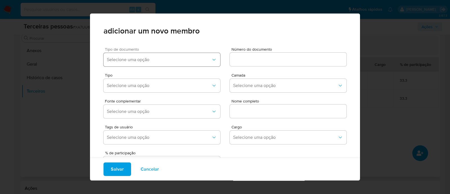
click at [154, 54] on button "Selecione uma opção" at bounding box center [161, 59] width 117 height 13
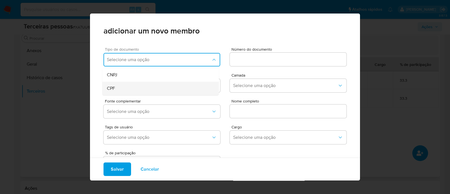
click at [139, 86] on div "CPF" at bounding box center [150, 88] width 86 height 13
click at [263, 62] on input at bounding box center [288, 59] width 117 height 7
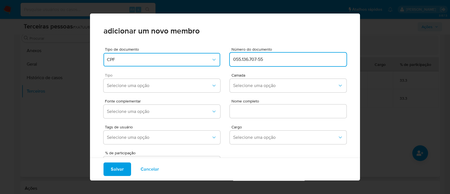
type input "055.136.707-55"
click at [171, 78] on div "Tipo Selecione uma opção" at bounding box center [161, 83] width 117 height 21
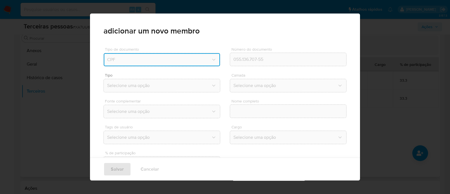
type input "[PERSON_NAME] Gastin"
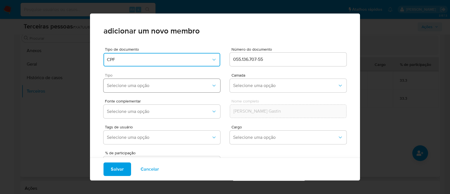
click at [187, 88] on button "Selecione uma opção" at bounding box center [161, 85] width 117 height 13
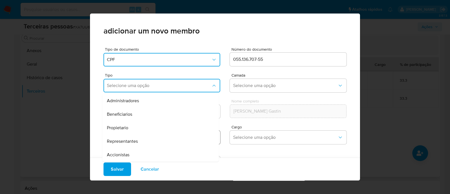
drag, startPoint x: 139, startPoint y: 155, endPoint x: 197, endPoint y: 138, distance: 59.8
click at [140, 155] on div "Accionistas" at bounding box center [150, 154] width 86 height 13
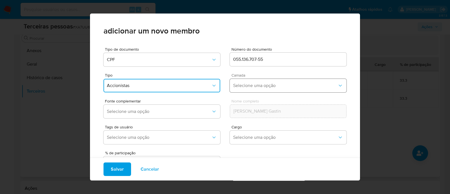
click at [260, 80] on button "Selecione uma opção" at bounding box center [288, 85] width 117 height 13
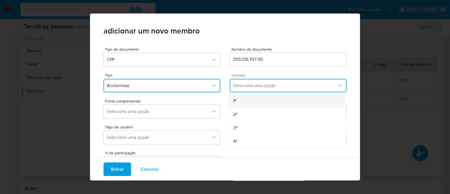
click at [261, 99] on div "1ª" at bounding box center [276, 100] width 86 height 13
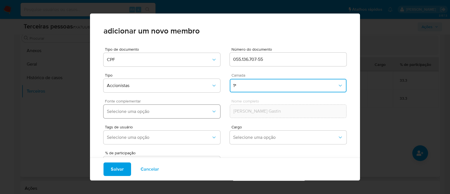
click at [148, 110] on span "Selecione uma opção" at bounding box center [159, 111] width 104 height 6
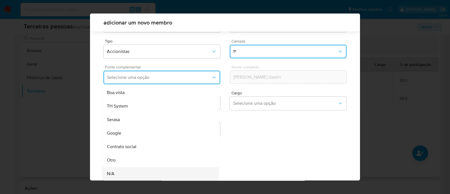
scroll to position [22, 0]
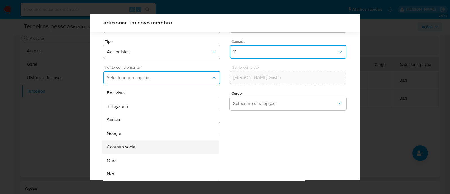
click at [153, 144] on div "Contrato social" at bounding box center [150, 146] width 86 height 13
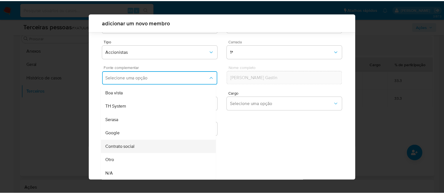
scroll to position [21, 0]
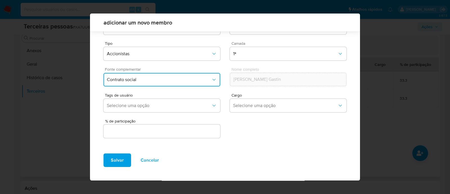
click at [141, 130] on input "text" at bounding box center [161, 130] width 117 height 7
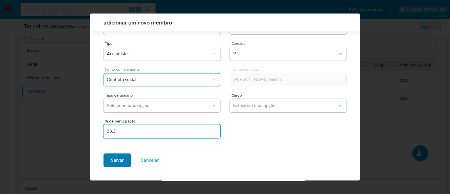
type input "33.3"
click at [125, 157] on button "Salvar" at bounding box center [117, 159] width 28 height 13
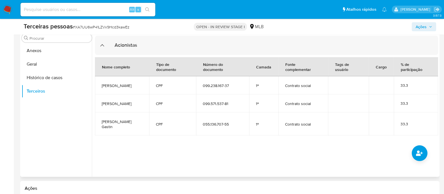
click at [284, 148] on div at bounding box center [265, 105] width 347 height 144
click at [381, 139] on div at bounding box center [265, 105] width 347 height 144
click at [422, 34] on div "Terceiras pessoas # XA7UU6wP41LZVx9Hcd3kawEz OPEN - IN REVIEW STAGE I MLB Ações" at bounding box center [230, 27] width 420 height 16
click at [423, 26] on span "Ações" at bounding box center [421, 26] width 11 height 9
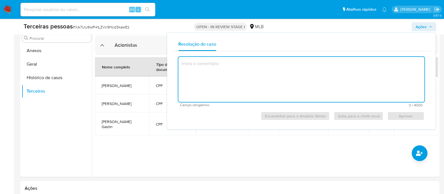
click at [208, 136] on div "Nome completo Tipo de documento Número do documento Camada Fonte complementar T…" at bounding box center [266, 96] width 343 height 83
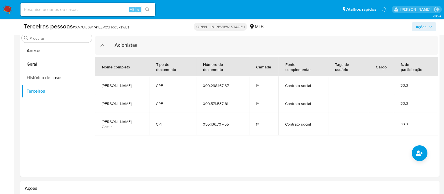
scroll to position [191, 0]
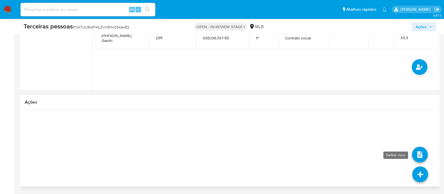
click at [416, 151] on icon at bounding box center [420, 154] width 16 height 16
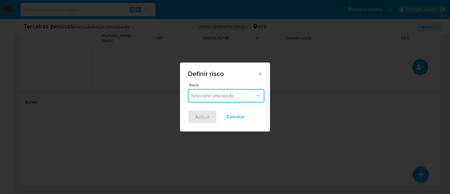
click at [212, 91] on button "Selecione uma opção" at bounding box center [226, 95] width 76 height 13
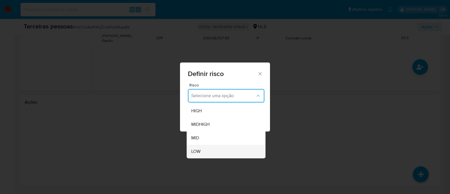
click at [216, 153] on div "LOW" at bounding box center [224, 150] width 66 height 13
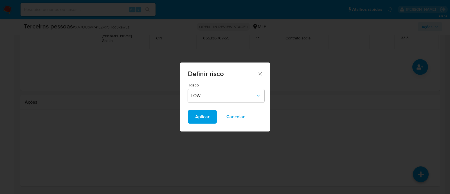
click at [205, 107] on div "Risco LOW" at bounding box center [225, 96] width 90 height 27
click at [210, 114] on button "Aplicar" at bounding box center [202, 116] width 29 height 13
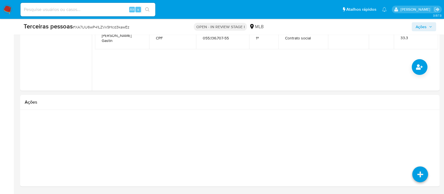
click at [427, 27] on span "Ações" at bounding box center [421, 26] width 11 height 9
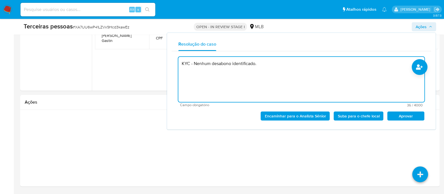
click at [401, 116] on span "Aprovar" at bounding box center [406, 116] width 29 height 8
type textarea "KYC - Nenhum desabono identificado."
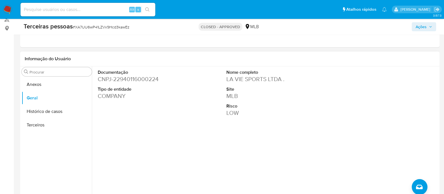
scroll to position [94, 0]
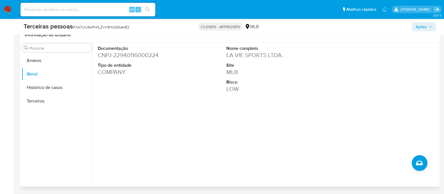
click at [142, 53] on dd "CNPJ - 22940116000224" at bounding box center [138, 55] width 80 height 8
click at [236, 119] on div "Nome completo LA VIE SPORTS LTDA . Site MLB Risco LOW" at bounding box center [267, 87] width 86 height 90
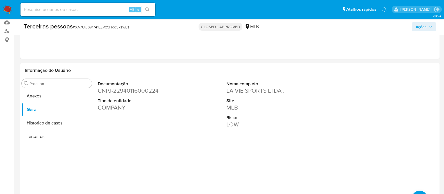
scroll to position [24, 0]
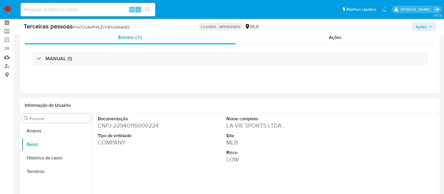
click at [8, 10] on img at bounding box center [8, 10] width 10 height 10
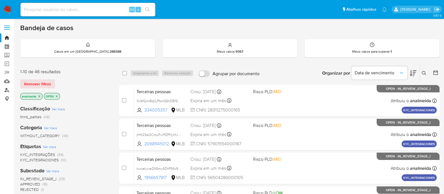
click at [9, 90] on link "Localizador de pessoas" at bounding box center [33, 89] width 67 height 9
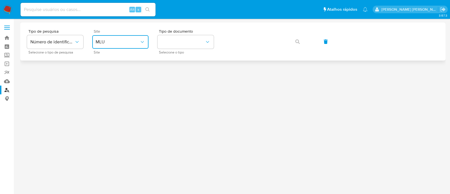
click at [116, 42] on span "MLU" at bounding box center [118, 42] width 44 height 6
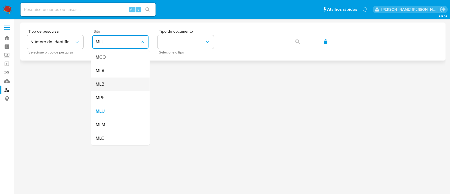
click at [117, 82] on div "MLB" at bounding box center [119, 83] width 46 height 13
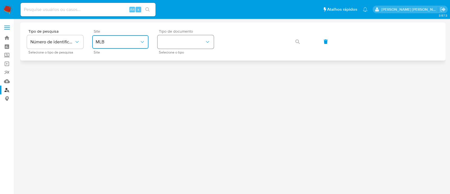
click at [186, 43] on button "identificationType" at bounding box center [185, 41] width 56 height 13
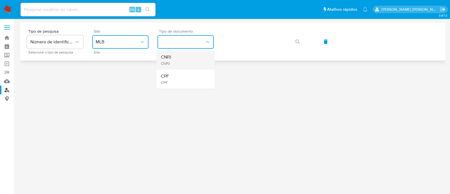
click at [182, 61] on div "CNPJ CNPJ" at bounding box center [184, 59] width 46 height 19
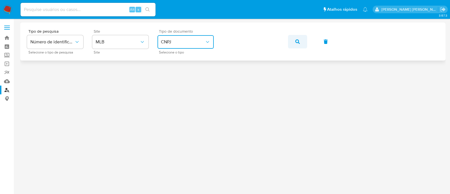
click at [288, 40] on button "button" at bounding box center [297, 41] width 19 height 13
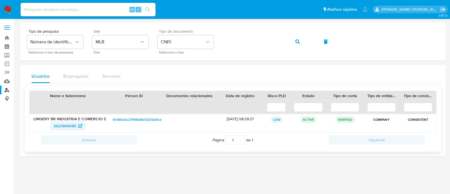
click at [67, 123] on span "2623669085" at bounding box center [64, 125] width 23 height 9
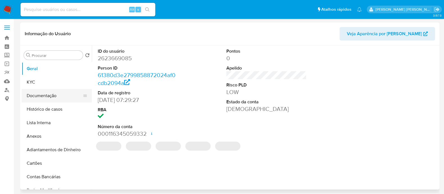
select select "10"
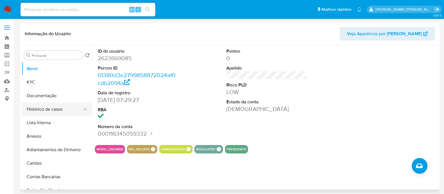
click at [58, 103] on button "Histórico de casos" at bounding box center [55, 108] width 66 height 13
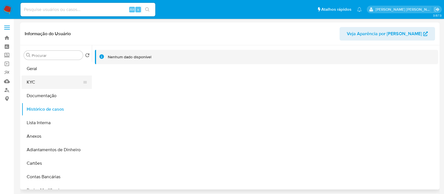
click at [35, 75] on button "KYC" at bounding box center [55, 81] width 66 height 13
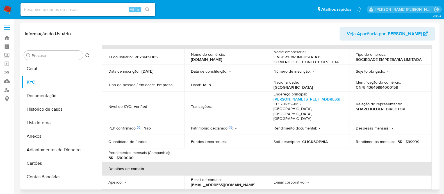
scroll to position [35, 0]
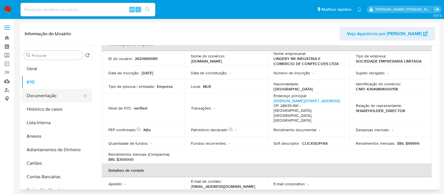
click at [47, 97] on button "Documentação" at bounding box center [55, 95] width 66 height 13
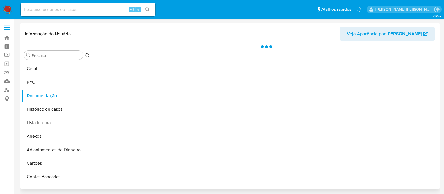
scroll to position [0, 0]
